Goal: Navigation & Orientation: Find specific page/section

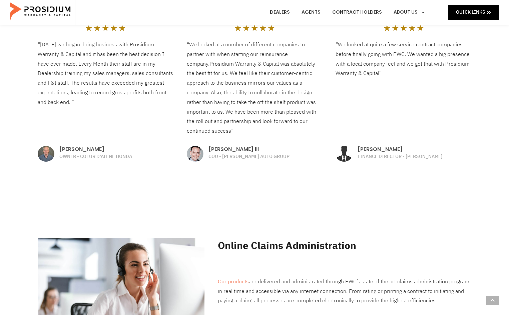
scroll to position [734, 0]
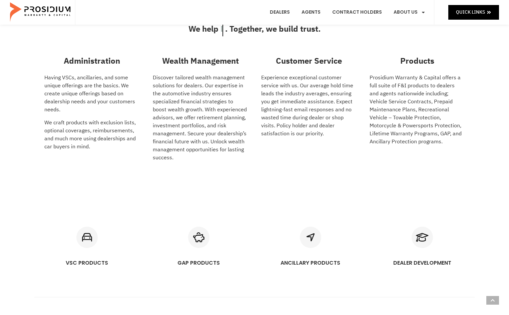
scroll to position [100, 0]
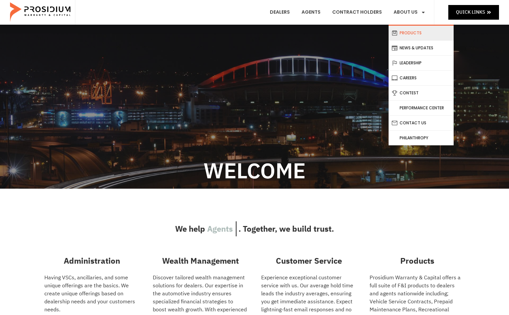
click at [411, 30] on link "Products" at bounding box center [421, 33] width 65 height 15
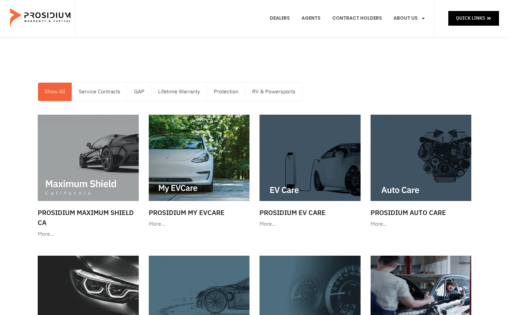
click at [56, 14] on img at bounding box center [41, 18] width 62 height 33
